Goal: Obtain resource: Download file/media

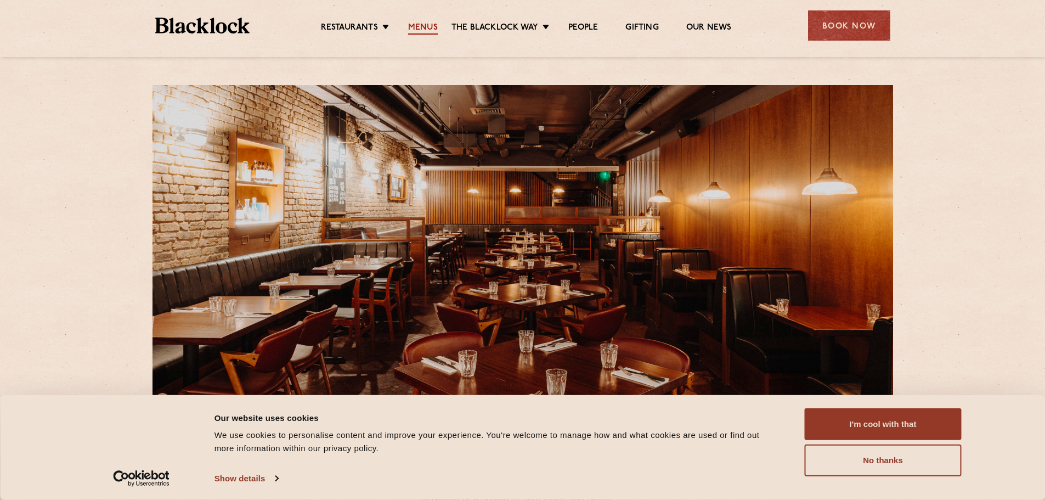
click at [421, 27] on link "Menus" at bounding box center [423, 28] width 30 height 12
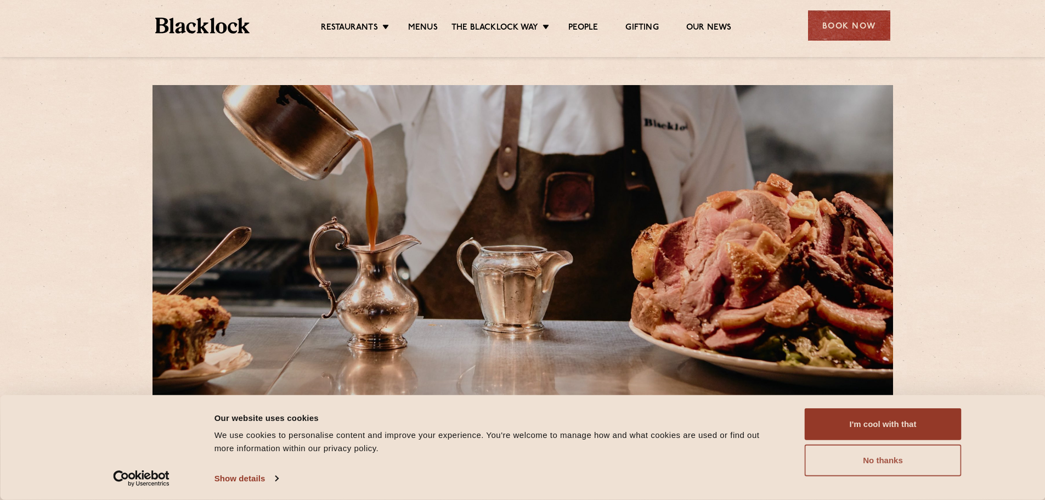
click at [909, 457] on button "No thanks" at bounding box center [882, 460] width 157 height 32
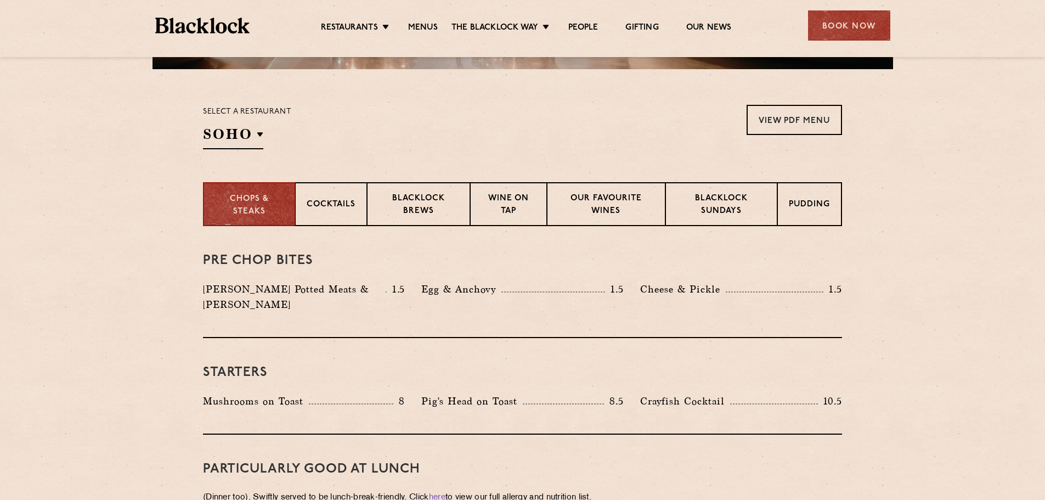
scroll to position [324, 0]
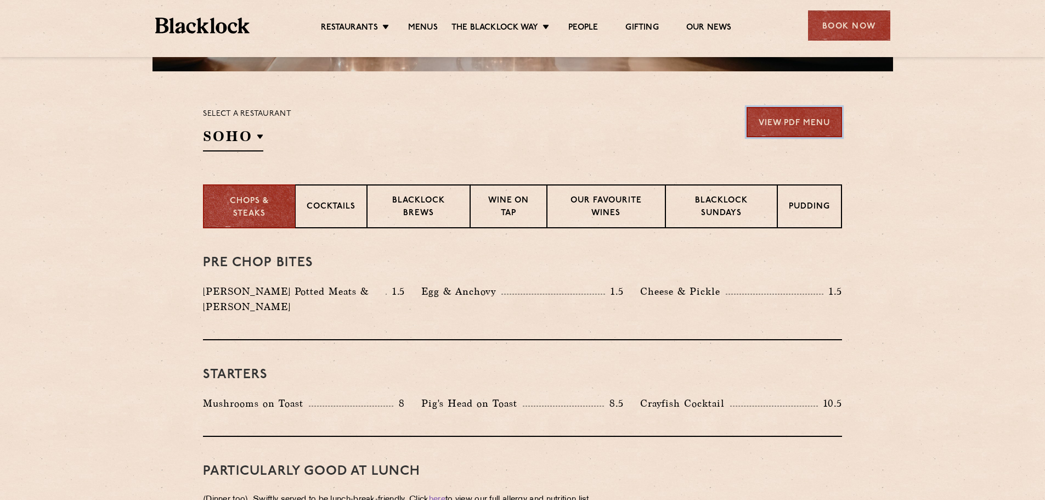
click at [807, 126] on link "View PDF Menu" at bounding box center [793, 122] width 95 height 30
